Goal: Check status: Check status

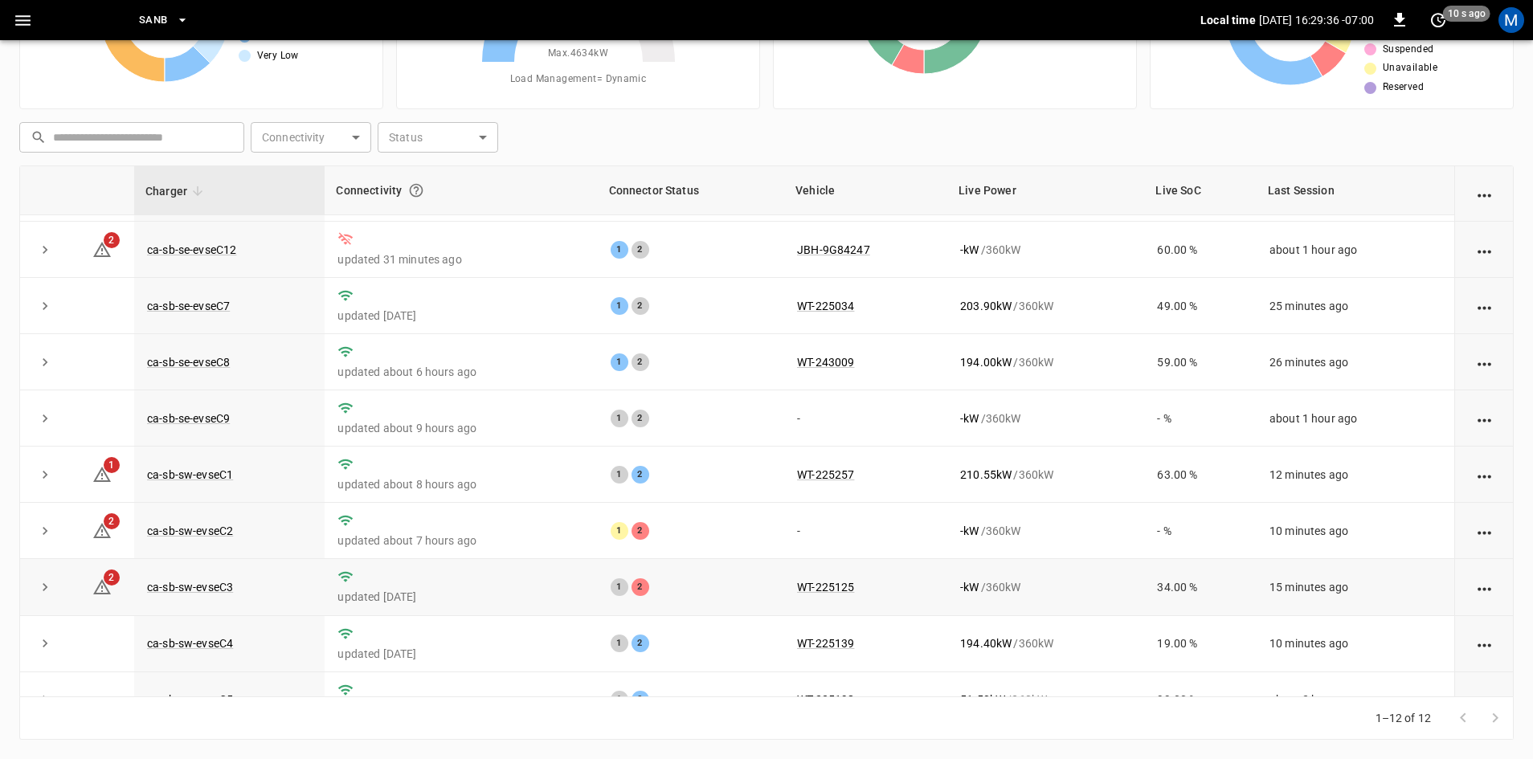
scroll to position [203, 0]
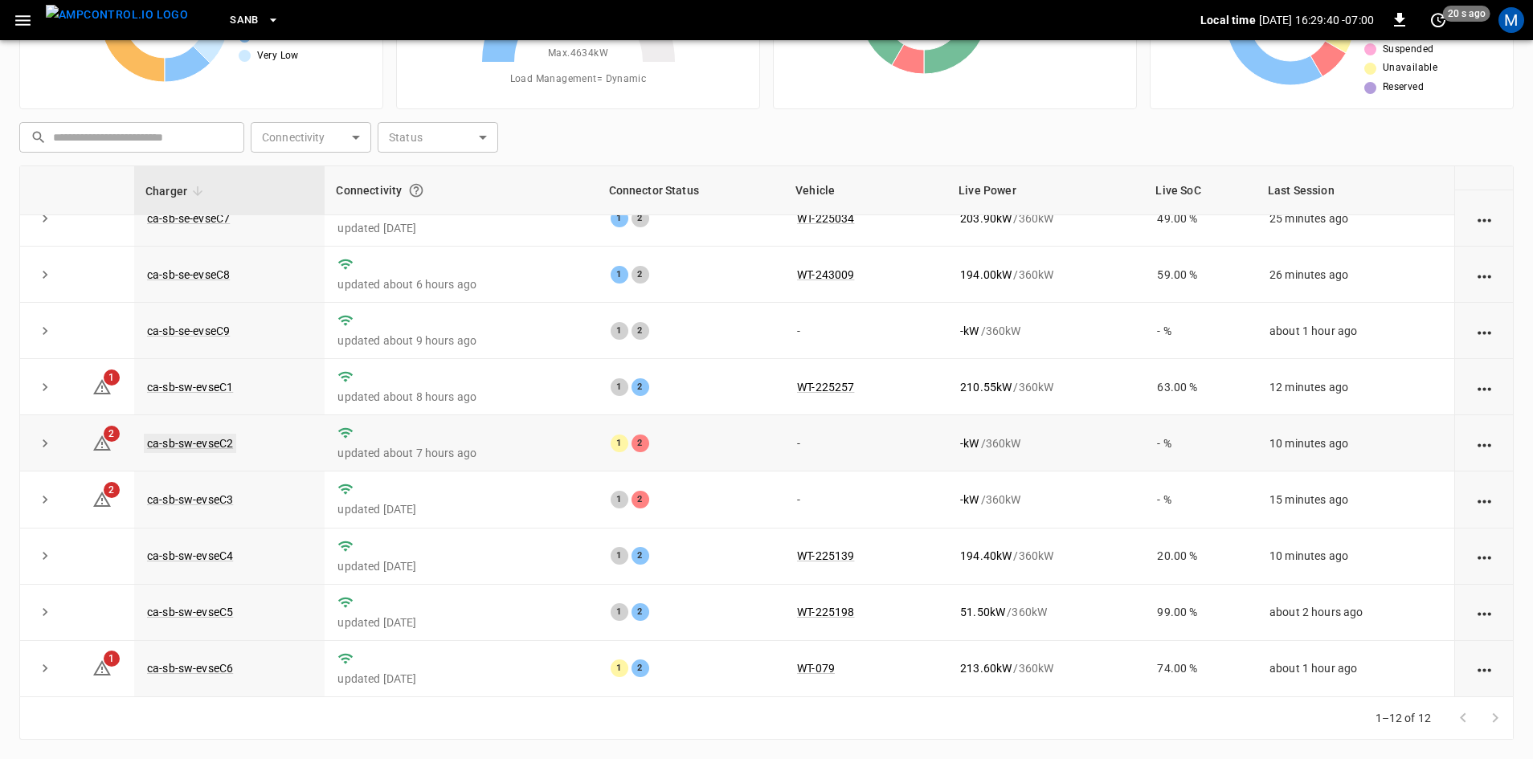
click at [226, 436] on link "ca-sb-sw-evseC2" at bounding box center [190, 443] width 92 height 19
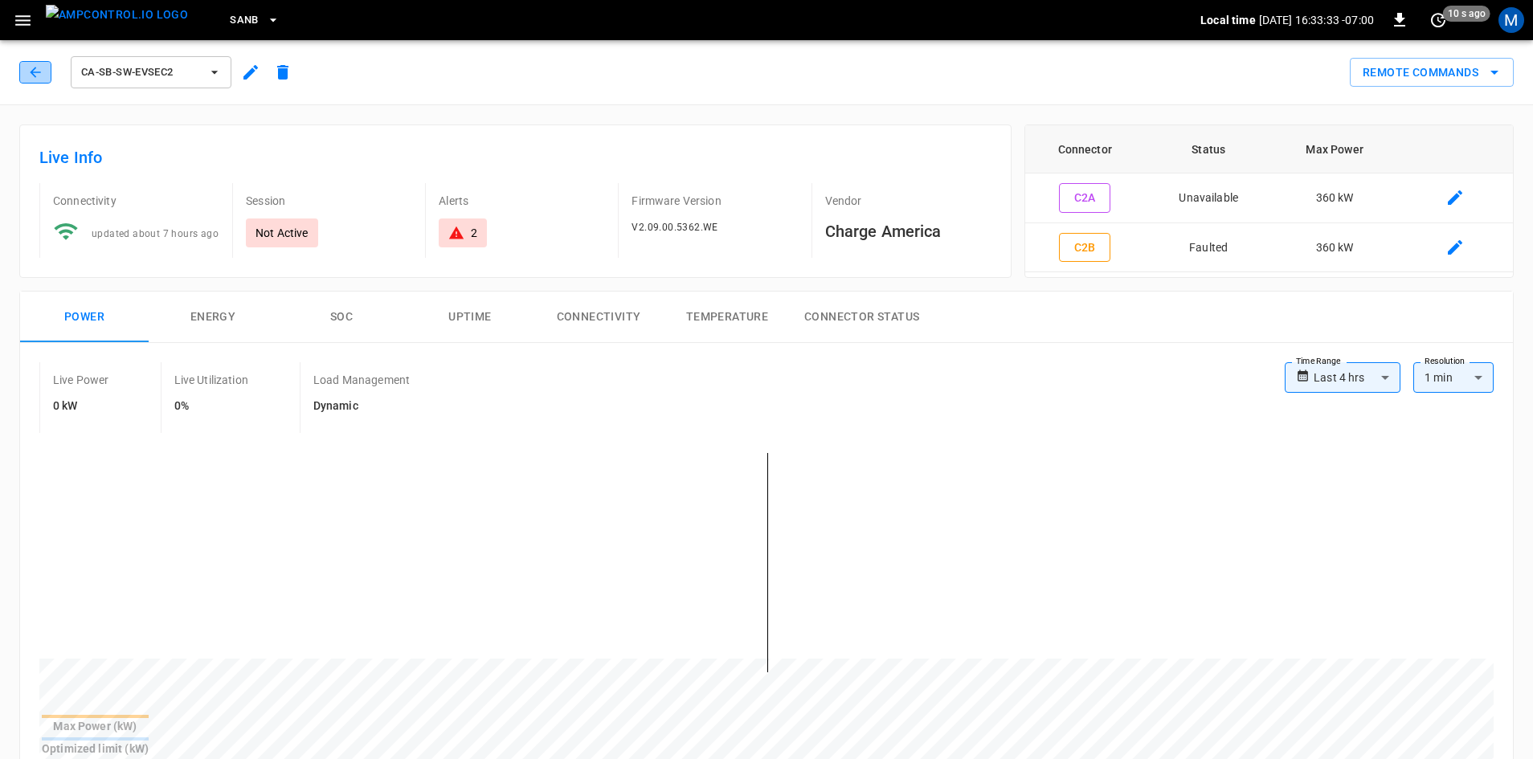
click at [37, 67] on icon "button" at bounding box center [35, 72] width 16 height 16
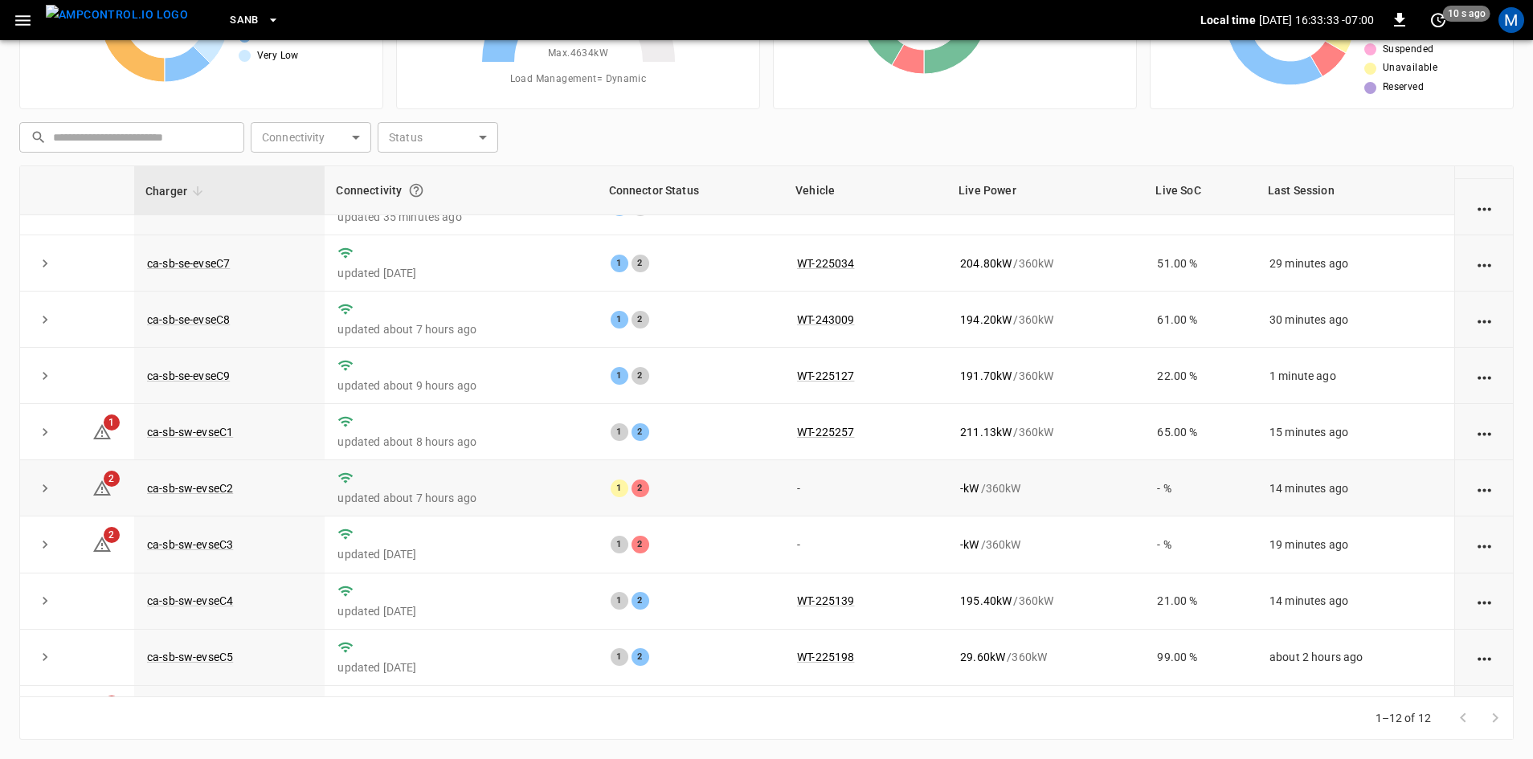
scroll to position [203, 0]
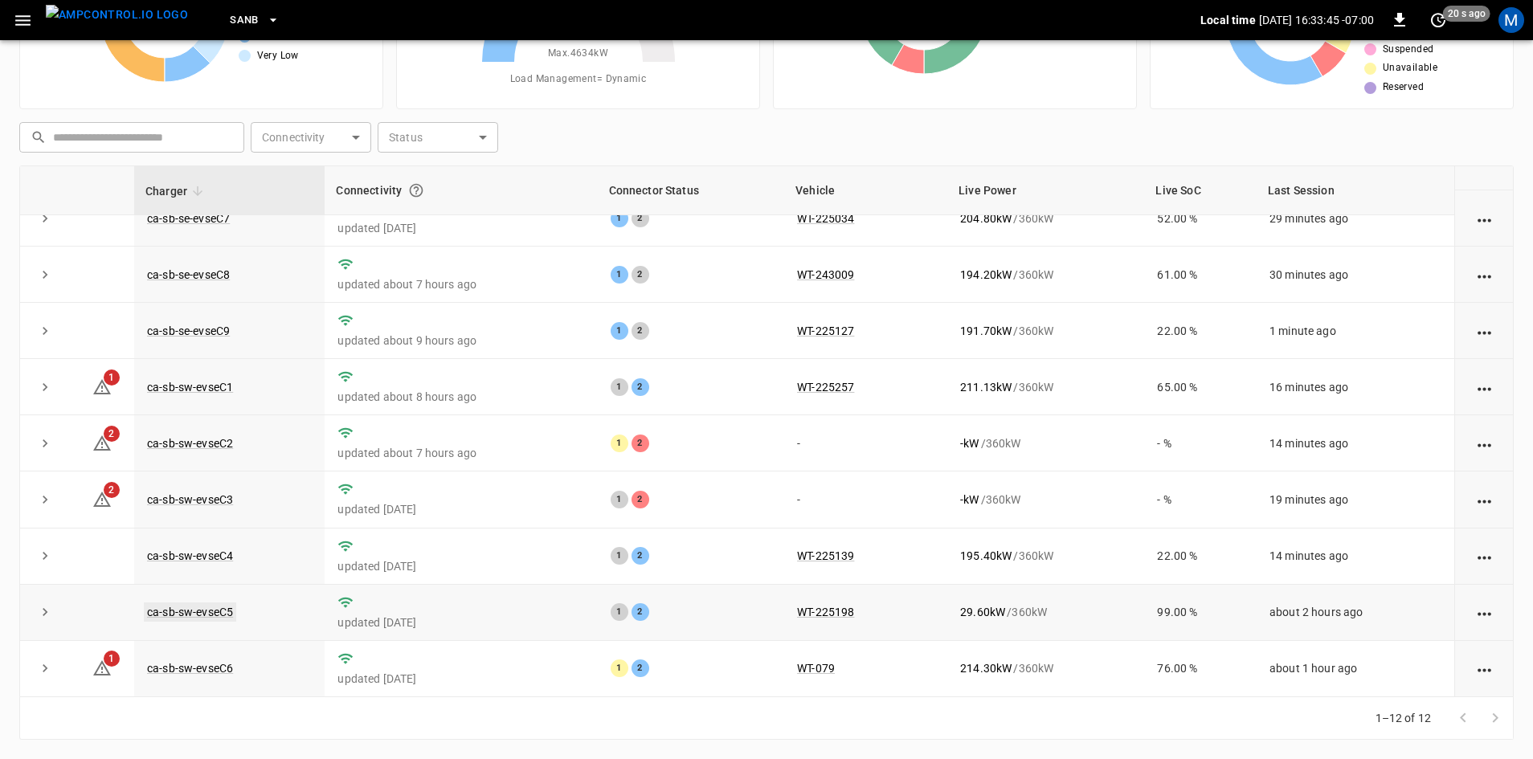
click at [211, 615] on link "ca-sb-sw-evseC5" at bounding box center [190, 611] width 92 height 19
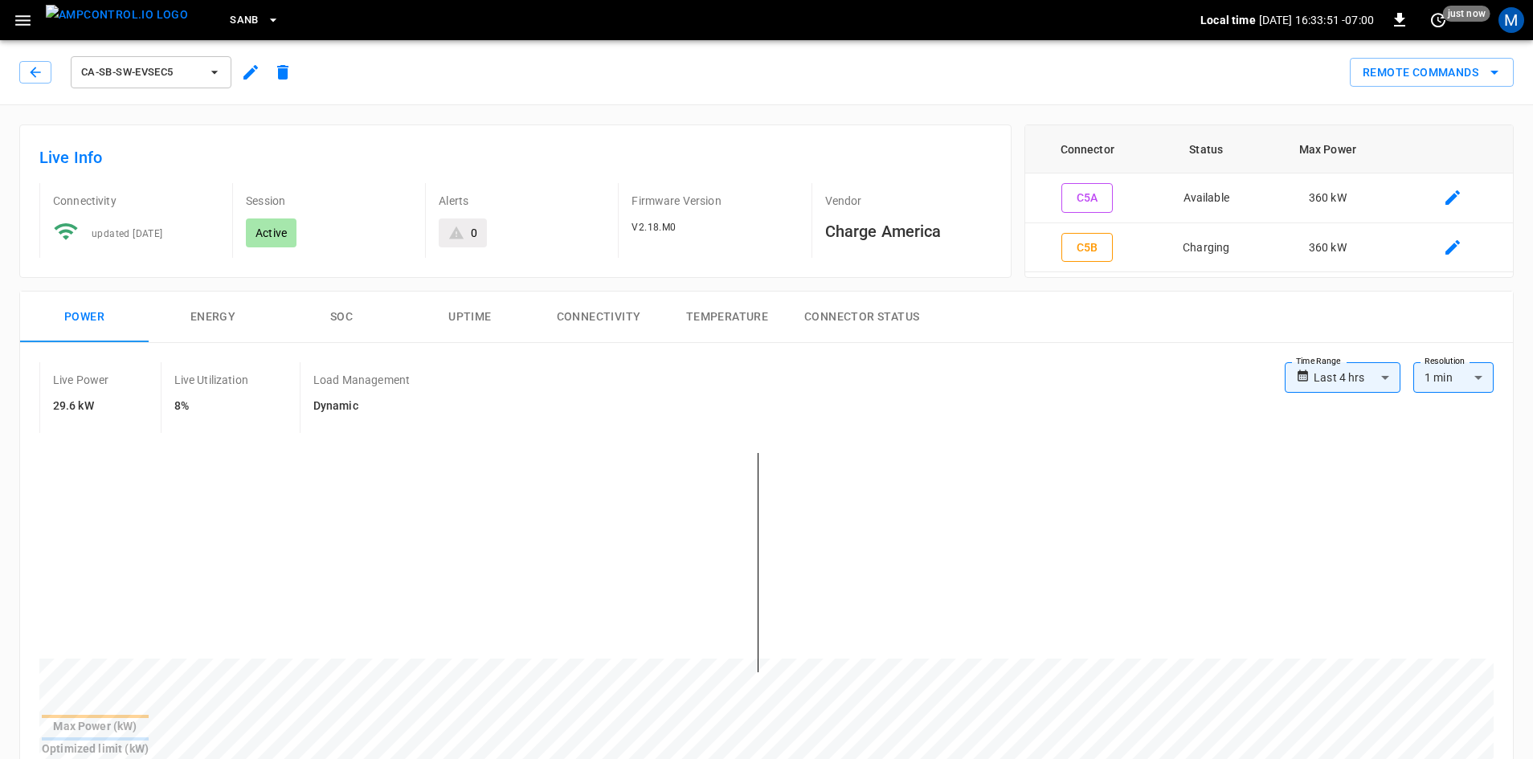
click at [45, 59] on div "ca-sb-sw-evseC5" at bounding box center [159, 72] width 280 height 39
click at [45, 63] on button "button" at bounding box center [35, 72] width 32 height 22
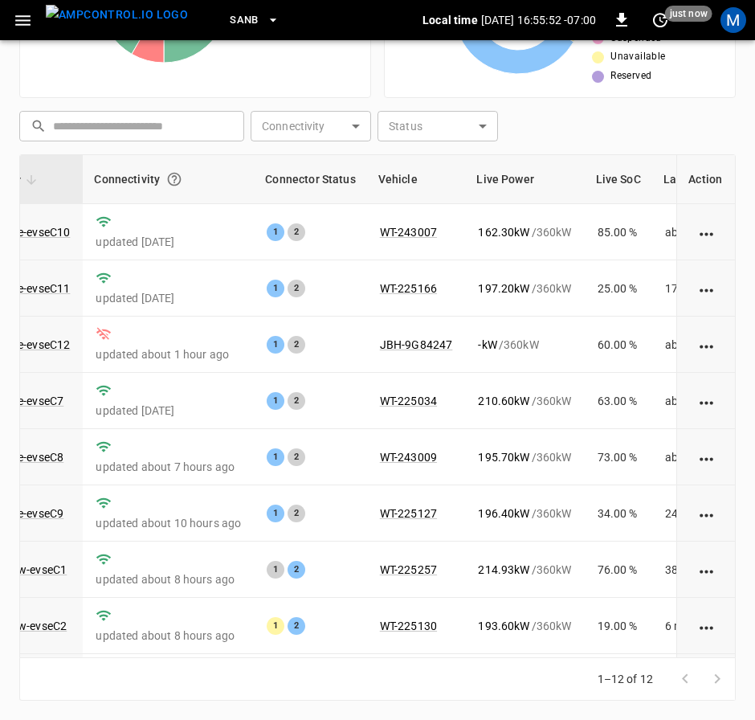
scroll to position [241, 166]
